Goal: Navigation & Orientation: Find specific page/section

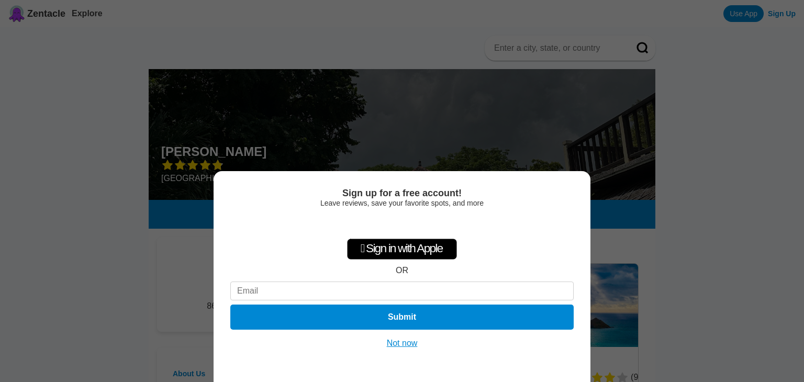
click at [408, 342] on button "Not now" at bounding box center [402, 343] width 37 height 10
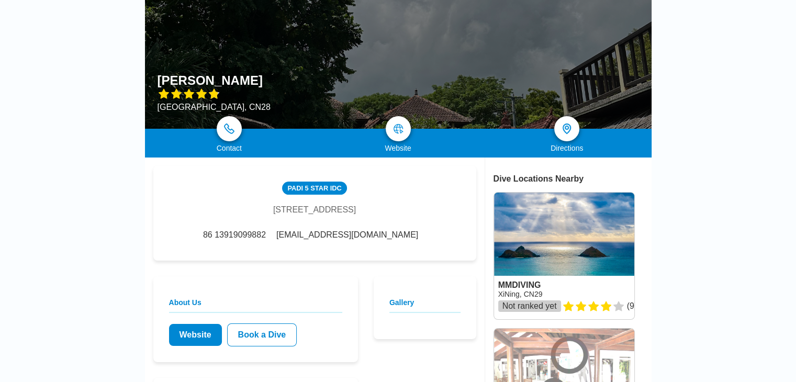
scroll to position [157, 0]
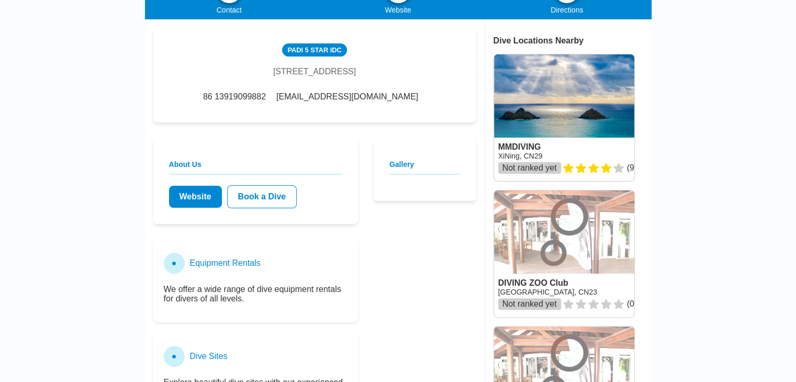
click at [182, 175] on h2 "About Us" at bounding box center [255, 167] width 173 height 15
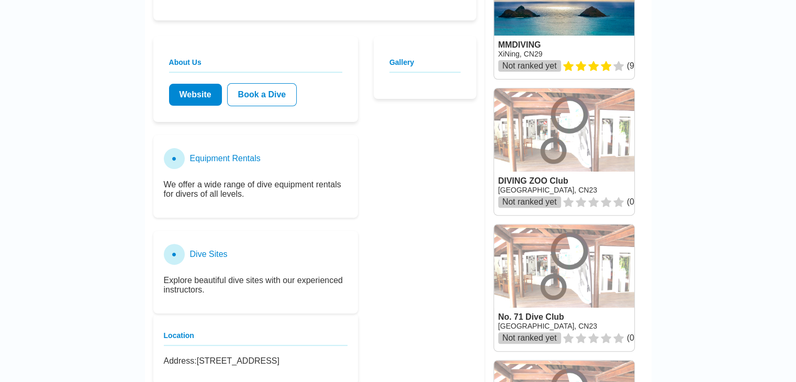
scroll to position [314, 0]
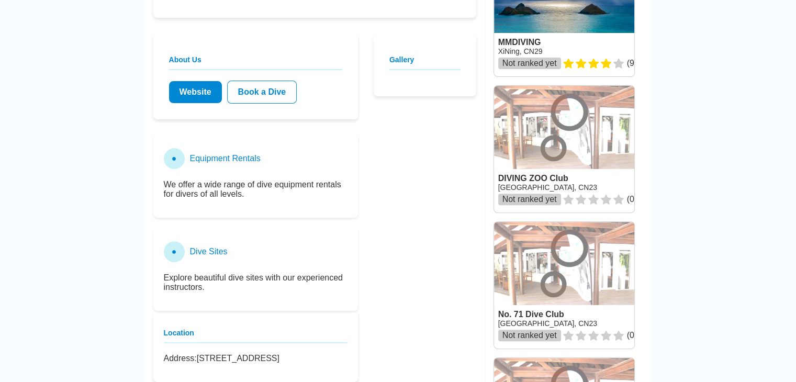
click at [185, 103] on link "Website" at bounding box center [195, 92] width 53 height 22
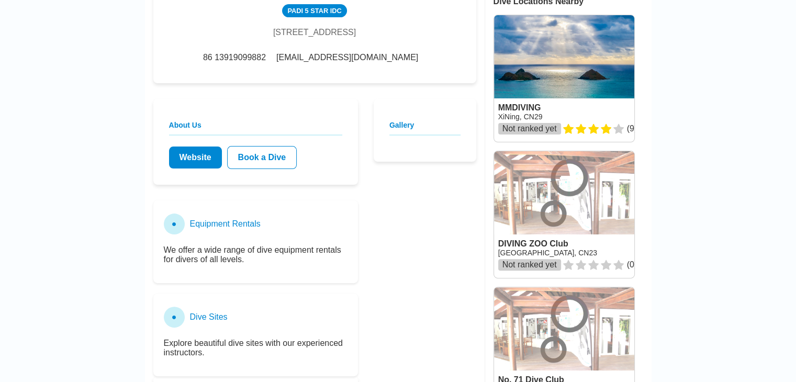
scroll to position [262, 0]
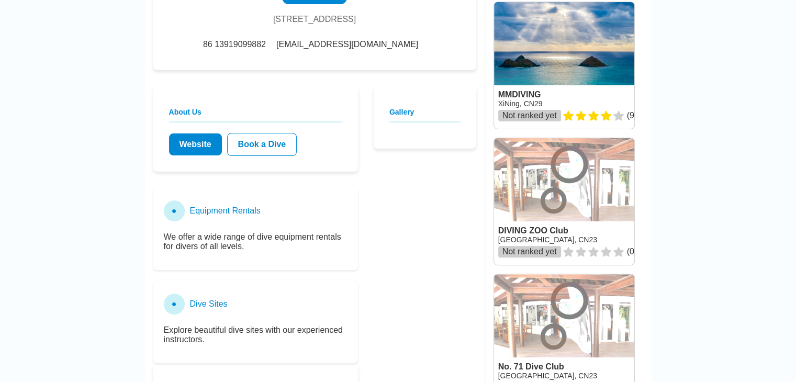
click at [220, 123] on h2 "About Us" at bounding box center [255, 115] width 173 height 15
click at [197, 156] on link "Website" at bounding box center [195, 145] width 53 height 22
click at [261, 156] on link "Book a Dive" at bounding box center [262, 144] width 70 height 23
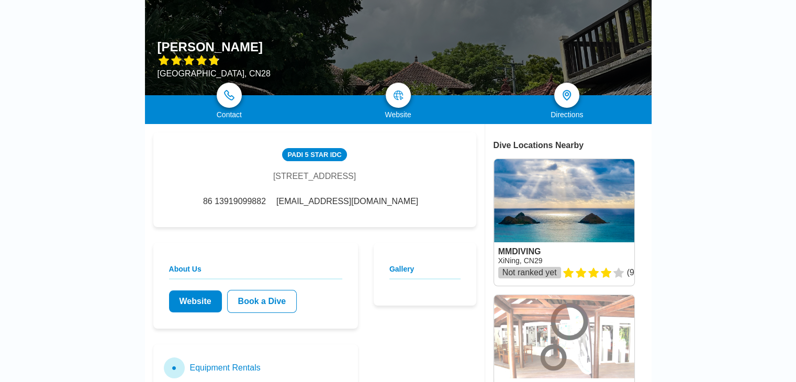
scroll to position [0, 0]
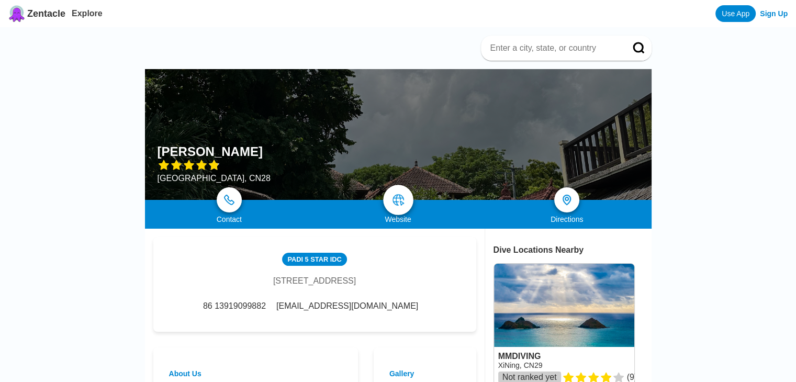
click at [397, 199] on img at bounding box center [398, 200] width 13 height 13
click at [235, 204] on link at bounding box center [229, 200] width 30 height 30
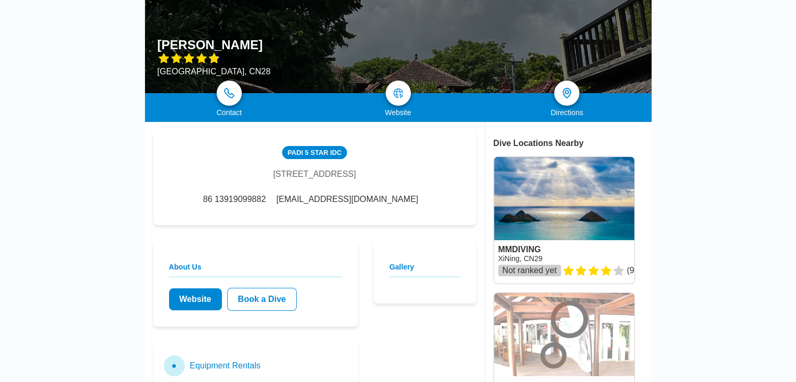
scroll to position [105, 0]
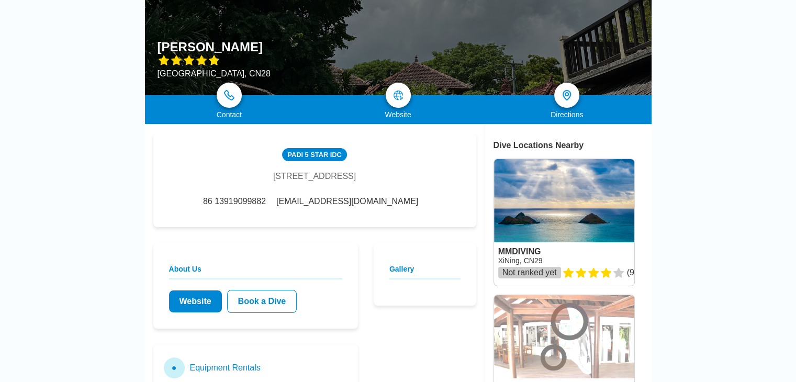
click at [158, 70] on div "[GEOGRAPHIC_DATA], CN28" at bounding box center [214, 73] width 113 height 9
drag, startPoint x: 158, startPoint y: 74, endPoint x: 189, endPoint y: 74, distance: 30.9
click at [189, 74] on div "[GEOGRAPHIC_DATA], CN28" at bounding box center [214, 73] width 113 height 9
copy div "Lanzhou,"
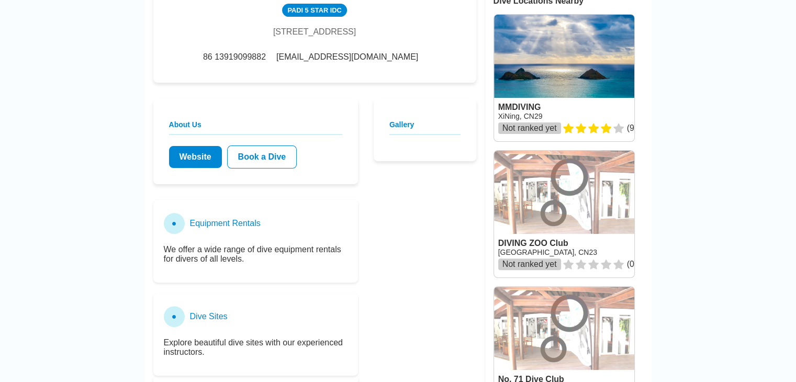
scroll to position [262, 0]
